Goal: Task Accomplishment & Management: Manage account settings

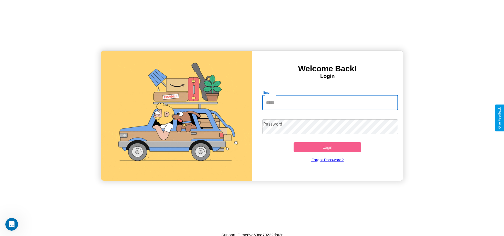
click at [330, 102] on input "Email" at bounding box center [330, 102] width 136 height 15
type input "**********"
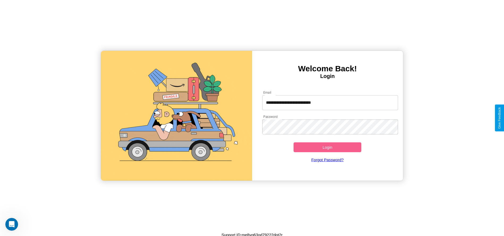
click at [328, 147] on button "Login" at bounding box center [328, 147] width 68 height 10
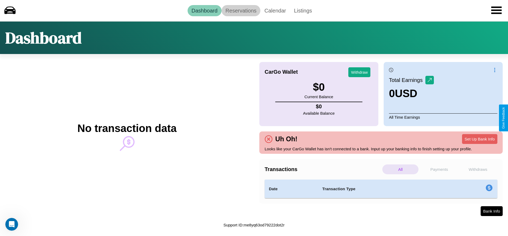
click at [241, 10] on link "Reservations" at bounding box center [241, 10] width 39 height 11
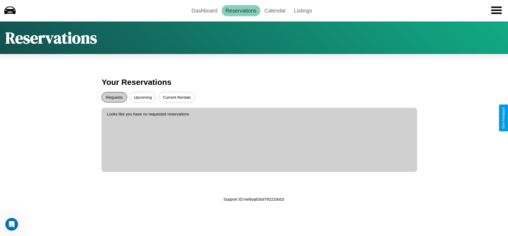
click at [114, 97] on button "Requests" at bounding box center [114, 97] width 25 height 10
click at [177, 97] on button "Current Rentals" at bounding box center [177, 97] width 36 height 10
